Goal: Task Accomplishment & Management: Manage account settings

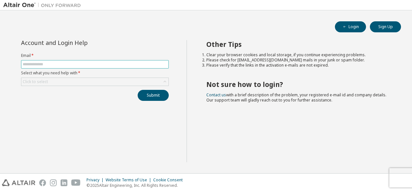
click at [132, 65] on input "text" at bounding box center [95, 64] width 144 height 5
type input "**********"
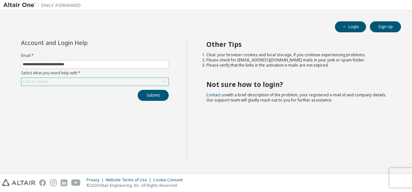
click at [115, 81] on div "Click to select" at bounding box center [94, 82] width 147 height 8
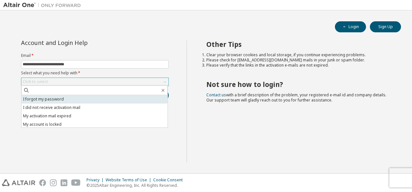
click at [69, 96] on li "I forgot my password" at bounding box center [94, 99] width 146 height 8
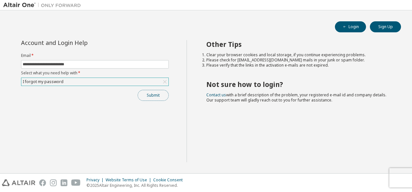
click at [146, 91] on button "Submit" at bounding box center [153, 95] width 31 height 11
click at [380, 23] on button "Sign Up" at bounding box center [385, 26] width 31 height 11
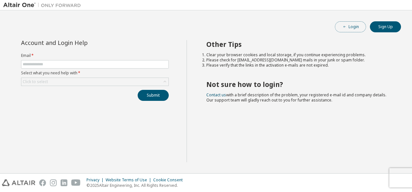
click at [345, 24] on span "button" at bounding box center [344, 26] width 5 height 5
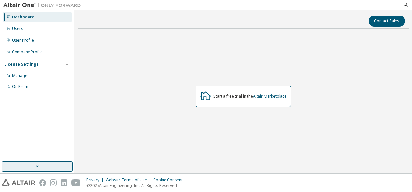
click at [49, 169] on button "button" at bounding box center [37, 167] width 71 height 10
